Goal: Transaction & Acquisition: Purchase product/service

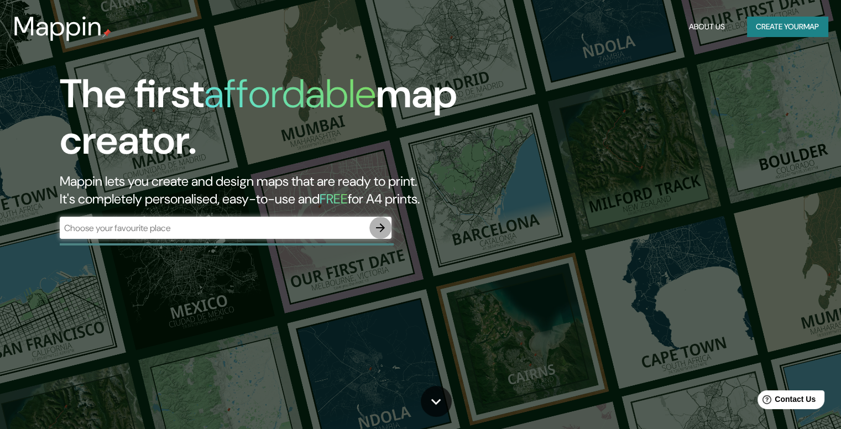
click at [376, 226] on icon "button" at bounding box center [380, 227] width 13 height 13
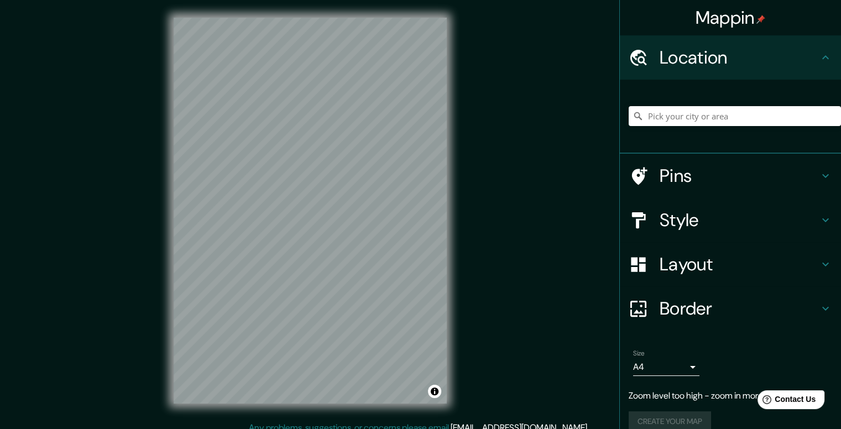
click at [486, 235] on div "Mappin Location Pins Style Layout Border Choose a border. Hint : you can make l…" at bounding box center [420, 219] width 841 height 439
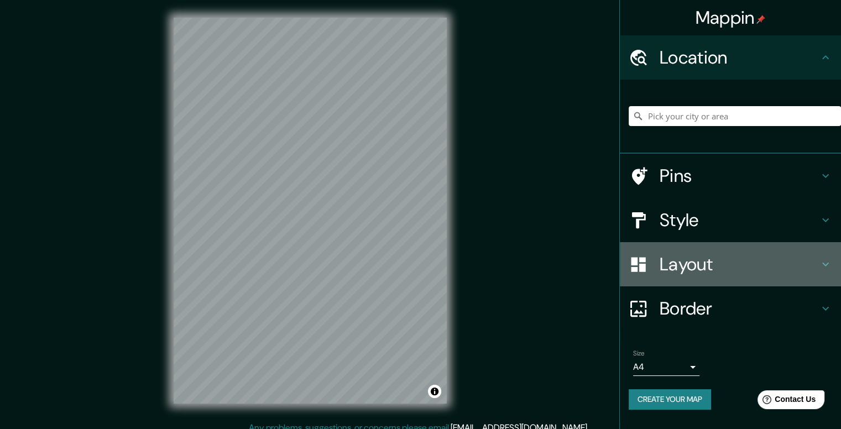
click at [697, 262] on h4 "Layout" at bounding box center [739, 264] width 159 height 22
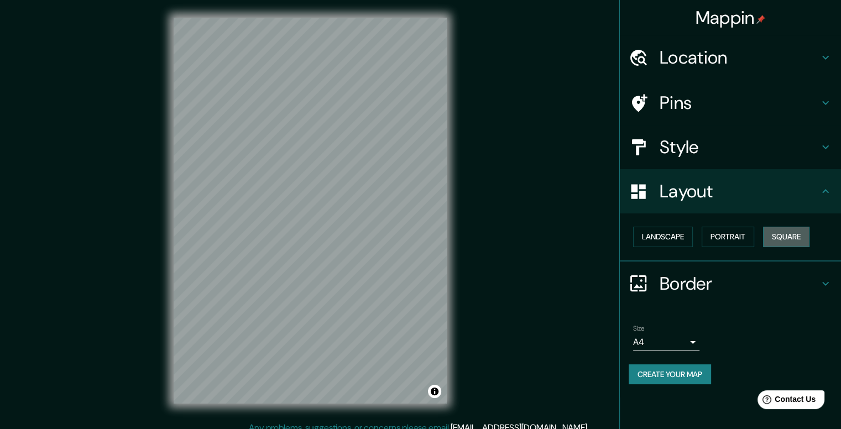
click at [789, 232] on button "Square" at bounding box center [786, 237] width 46 height 20
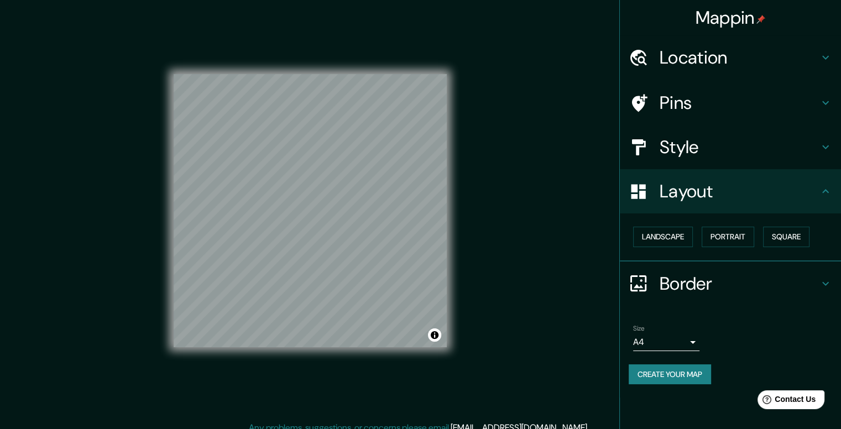
click at [703, 377] on button "Create your map" at bounding box center [670, 375] width 82 height 20
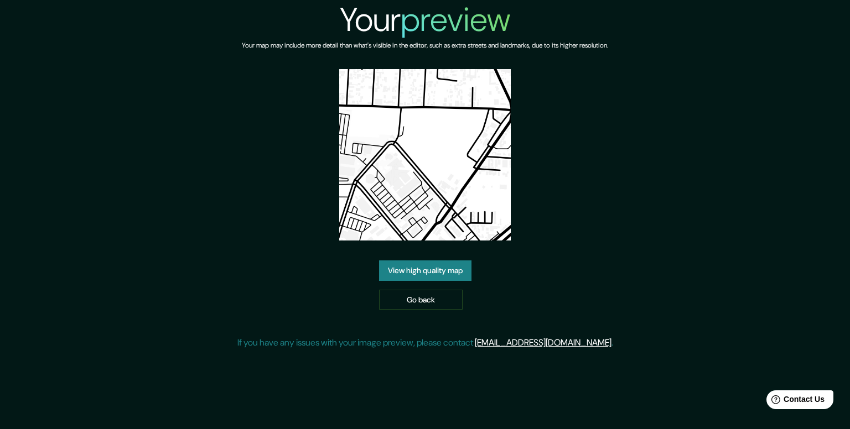
click at [454, 180] on img at bounding box center [425, 155] width 172 height 172
click at [443, 265] on link "View high quality map" at bounding box center [425, 271] width 92 height 20
